Goal: Navigation & Orientation: Understand site structure

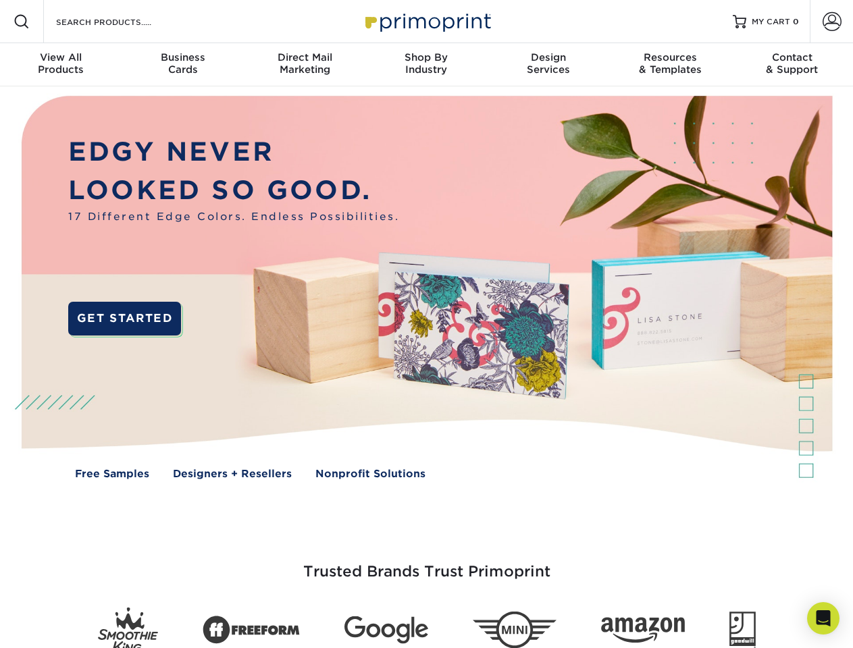
click at [426, 324] on img at bounding box center [426, 297] width 844 height 422
click at [22, 22] on span at bounding box center [22, 22] width 16 height 16
click at [831, 22] on span at bounding box center [831, 21] width 19 height 19
click at [61, 65] on div "View All Products" at bounding box center [61, 63] width 122 height 24
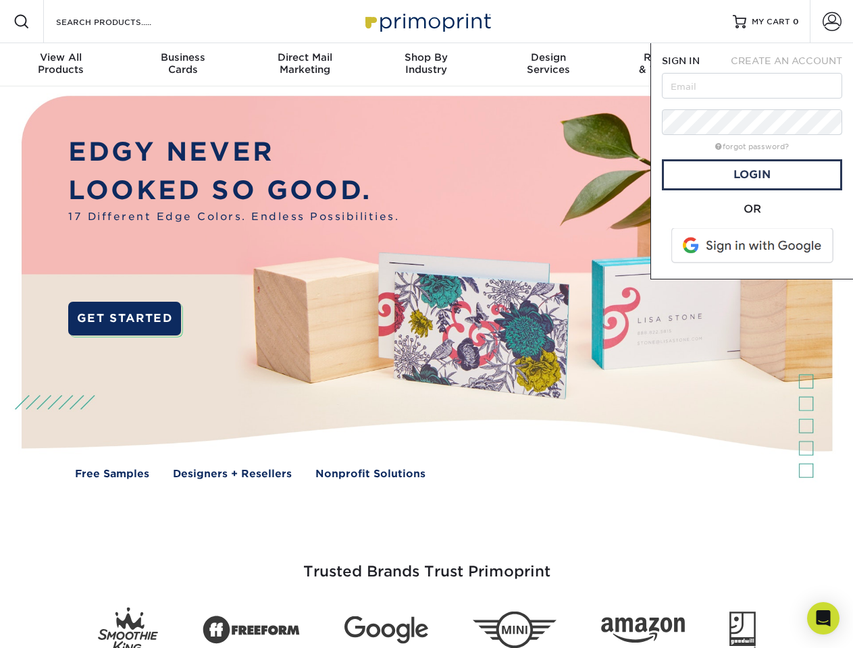
click at [182, 65] on div "Business Cards" at bounding box center [183, 63] width 122 height 24
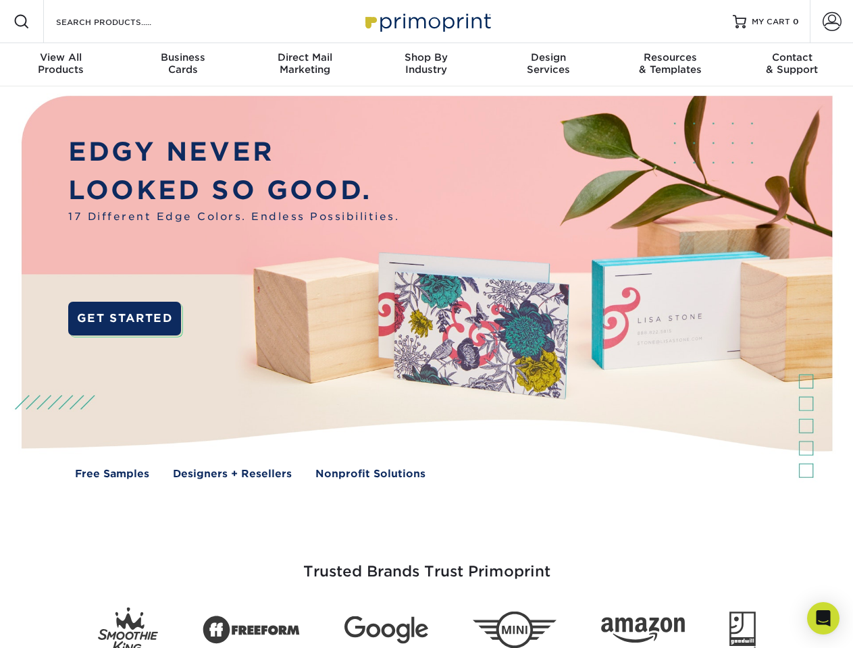
click at [304, 65] on div "Direct Mail Marketing" at bounding box center [305, 63] width 122 height 24
click at [426, 65] on div "Shop By Industry" at bounding box center [426, 63] width 122 height 24
click at [548, 65] on div "Design Services" at bounding box center [548, 63] width 122 height 24
click at [670, 65] on div "Resources & Templates" at bounding box center [670, 63] width 122 height 24
click at [792, 65] on div "Contact & Support" at bounding box center [792, 63] width 122 height 24
